Goal: Information Seeking & Learning: Find specific page/section

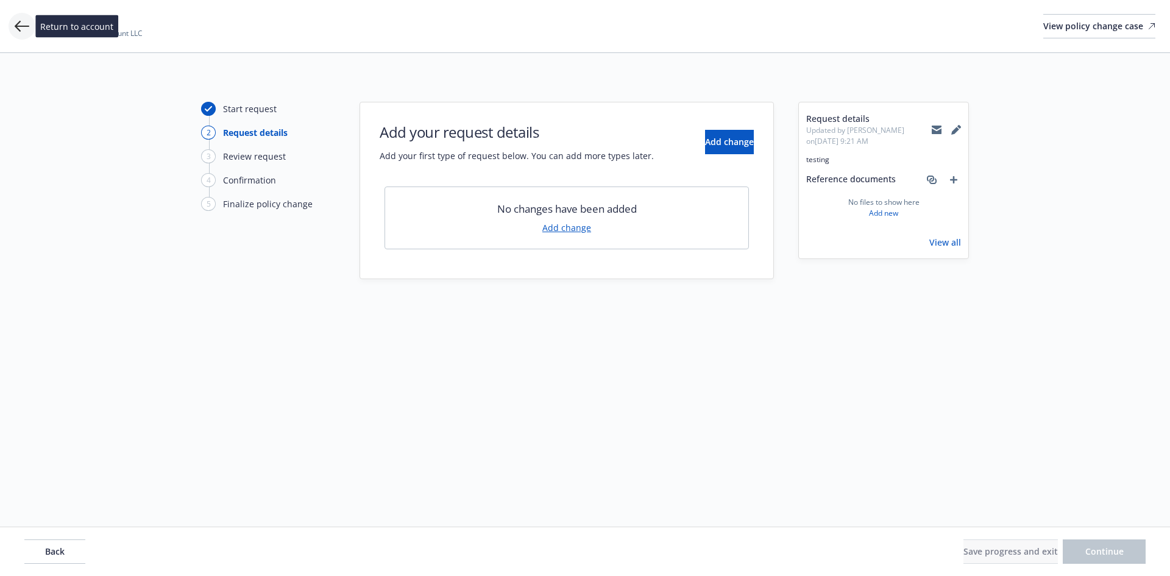
click at [15, 24] on icon at bounding box center [22, 26] width 15 height 15
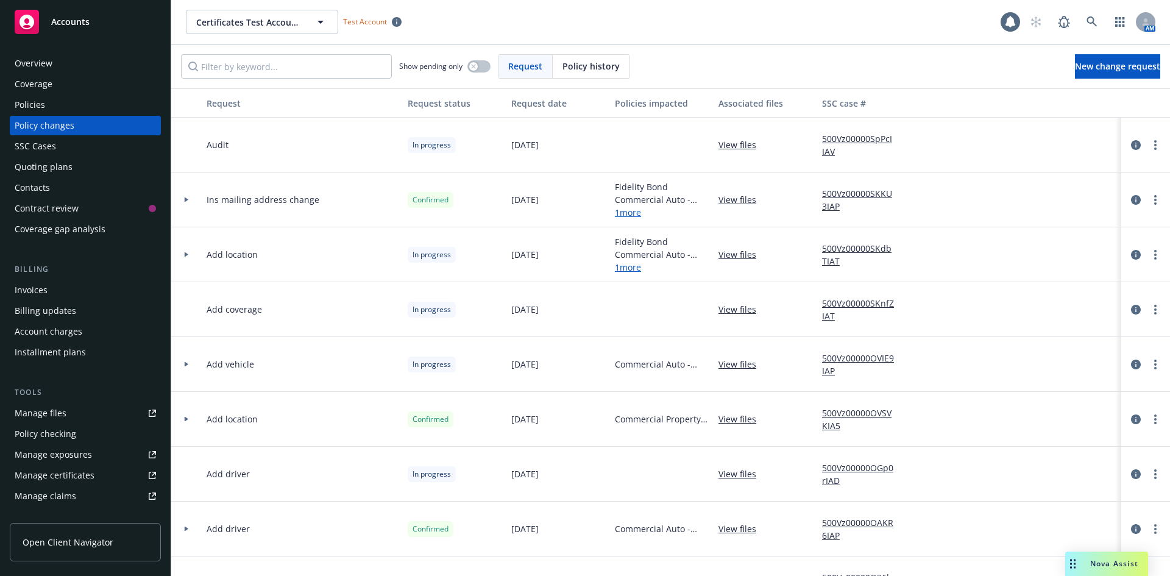
click at [86, 21] on span "Accounts" at bounding box center [70, 22] width 38 height 10
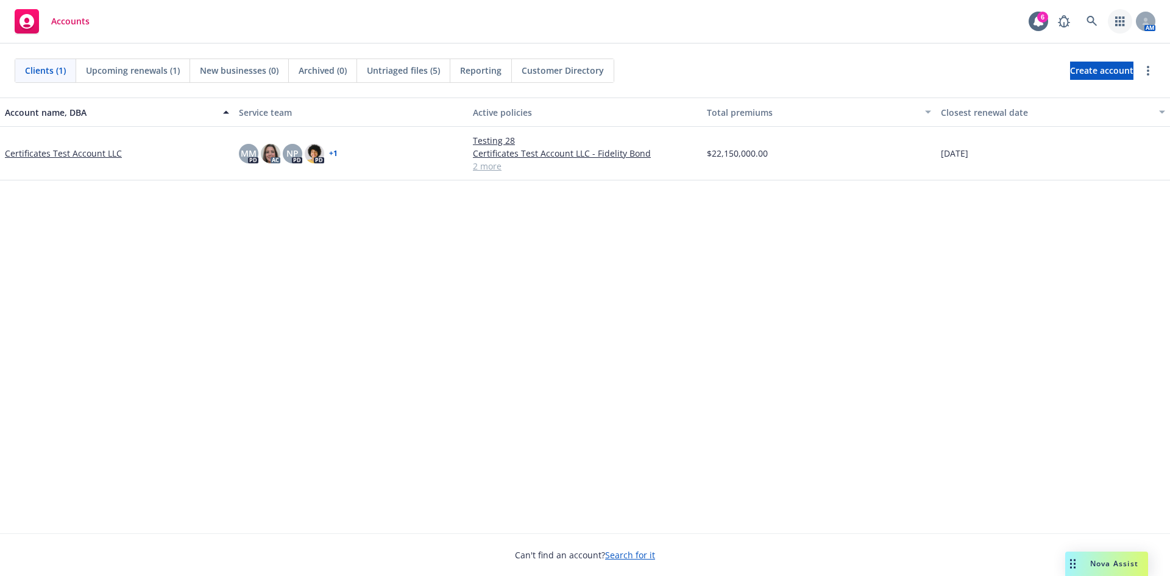
click at [1115, 27] on link "button" at bounding box center [1120, 21] width 24 height 24
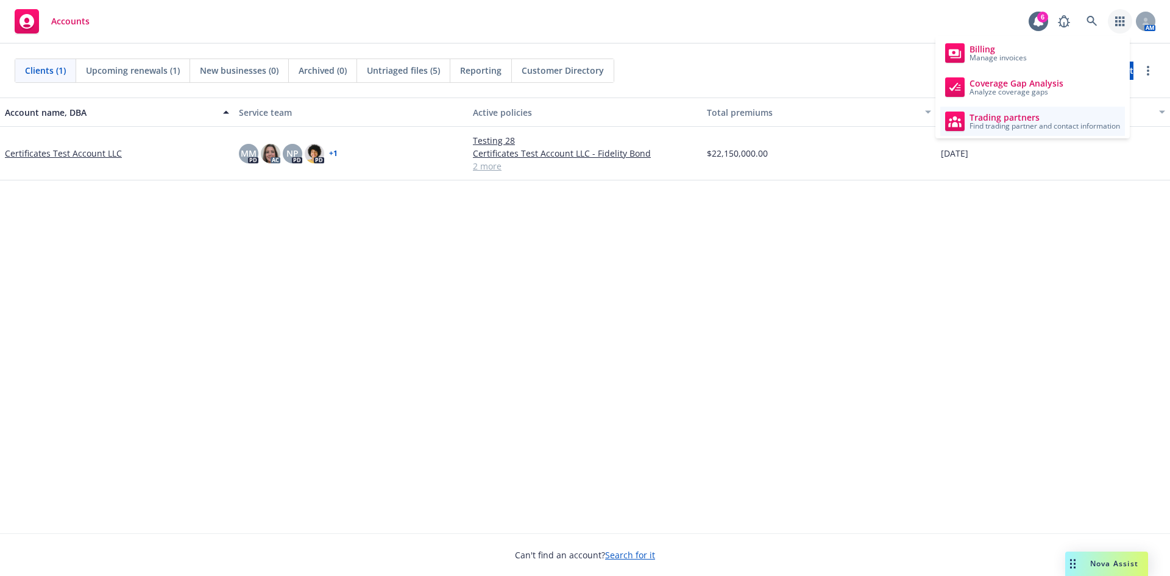
click at [1083, 117] on span "Trading partners" at bounding box center [1044, 118] width 150 height 10
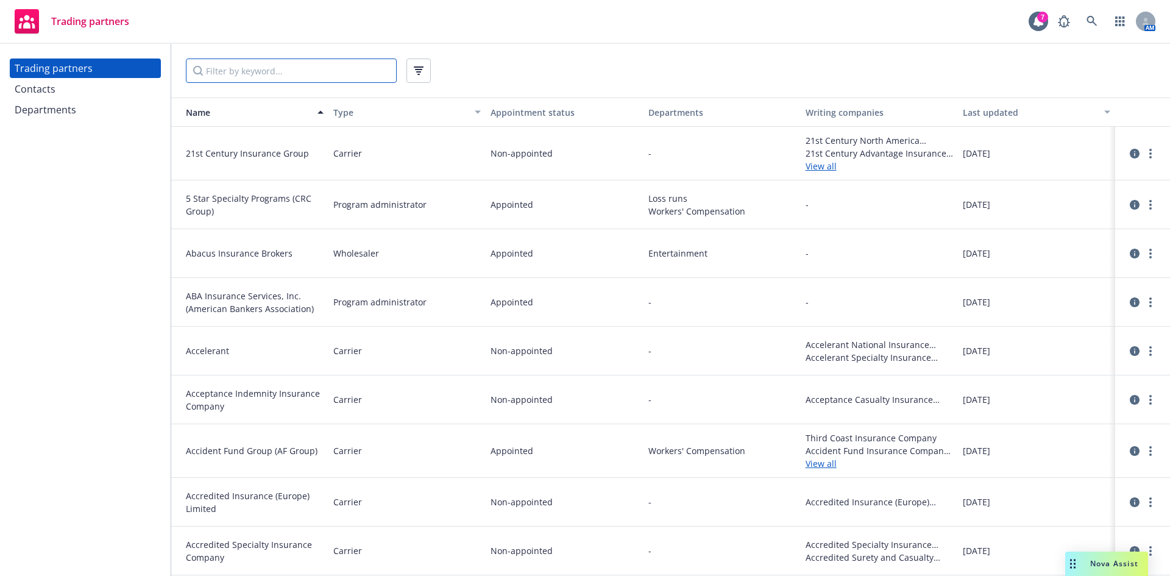
click at [227, 64] on input "Filter by keyword..." at bounding box center [291, 70] width 211 height 24
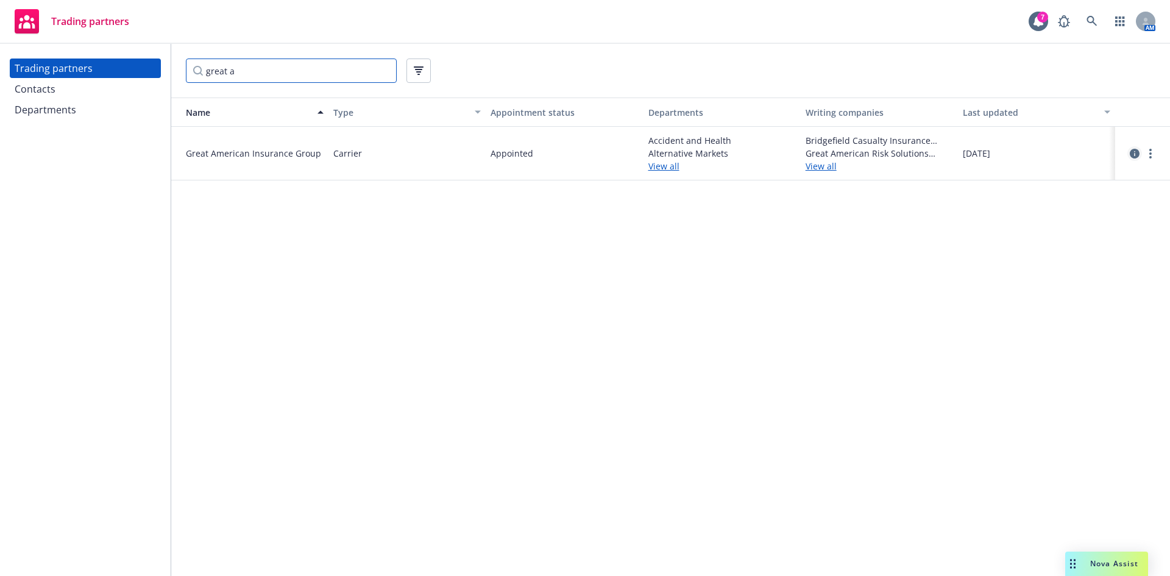
type input "great a"
click at [1138, 157] on icon "circleInformation" at bounding box center [1135, 154] width 10 height 10
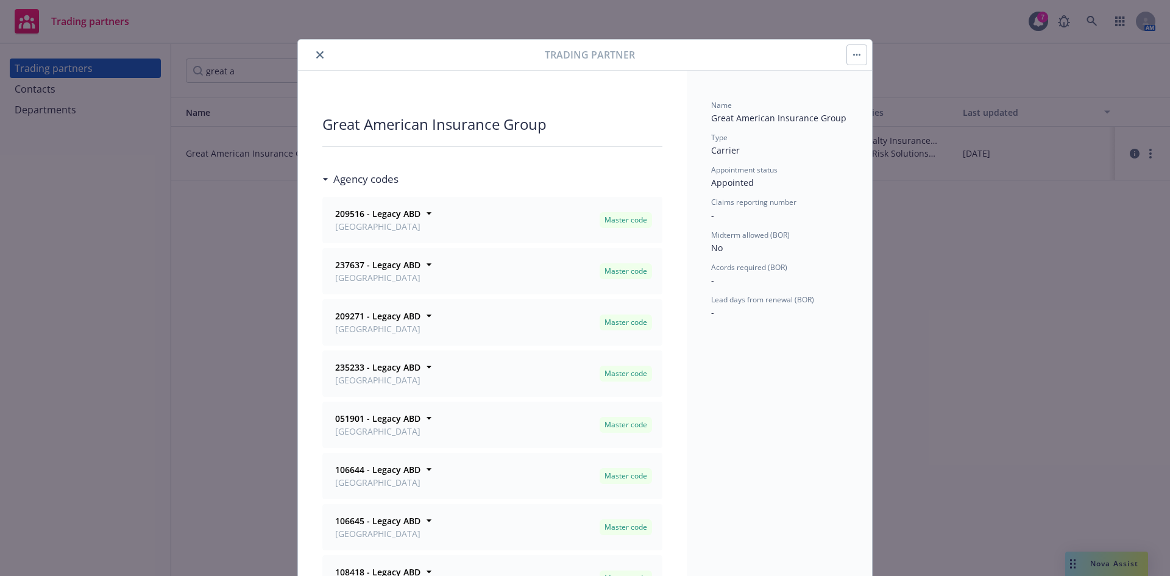
click at [313, 56] on button "close" at bounding box center [320, 55] width 15 height 15
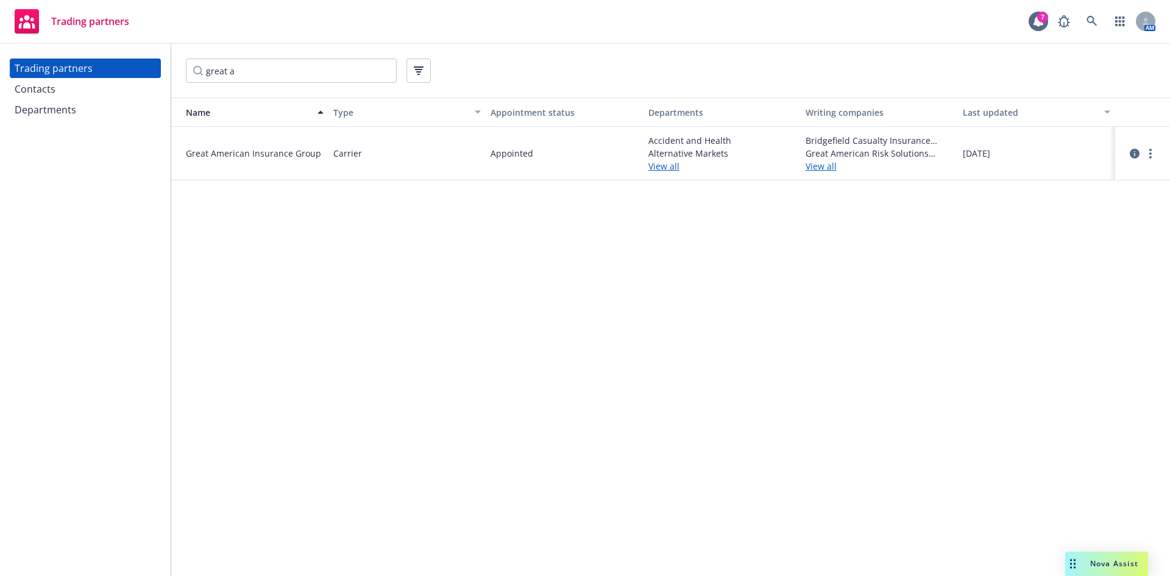
click at [932, 343] on div "Name Type Appointment status Departments Writing companies Last updated Great A…" at bounding box center [670, 336] width 999 height 478
